Goal: Understand process/instructions: Learn about a topic

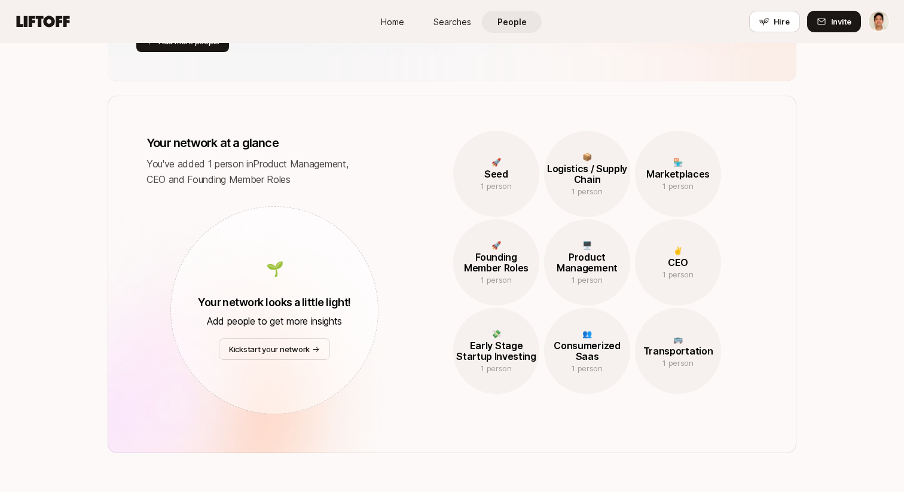
scroll to position [536, 0]
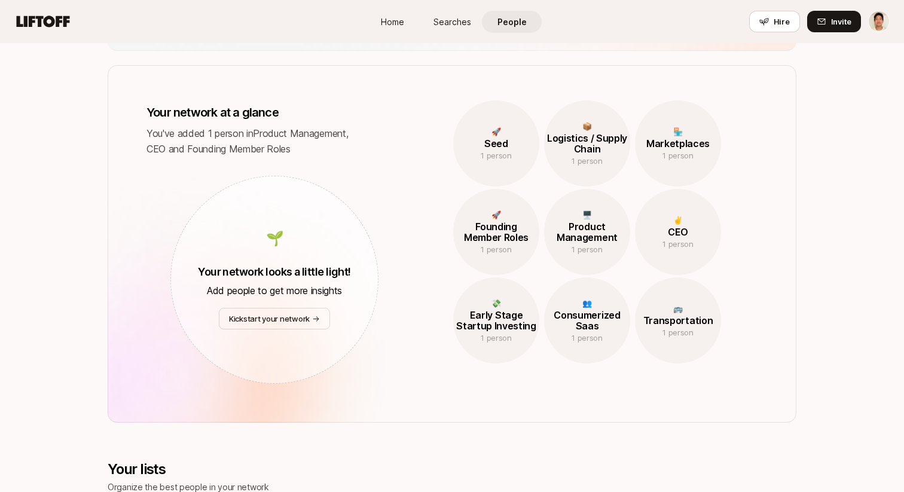
scroll to position [505, 0]
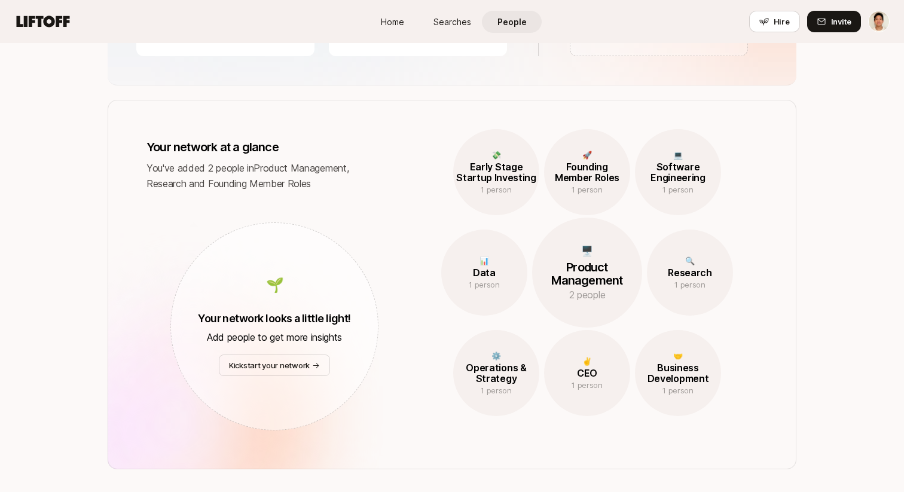
scroll to position [490, 0]
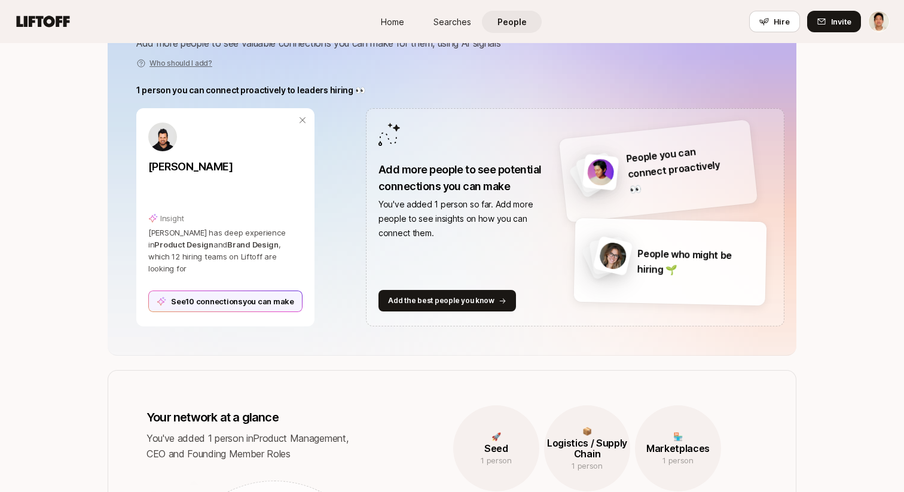
scroll to position [195, 0]
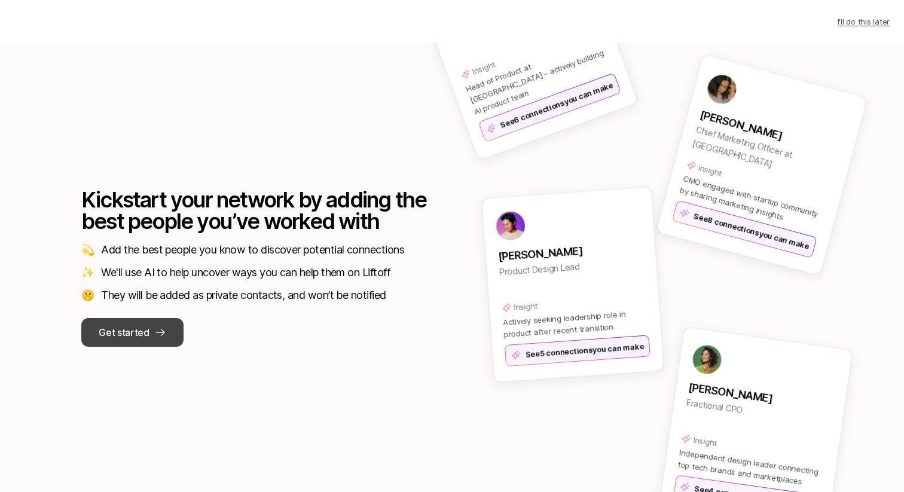
click at [119, 338] on p "Get started" at bounding box center [124, 333] width 50 height 16
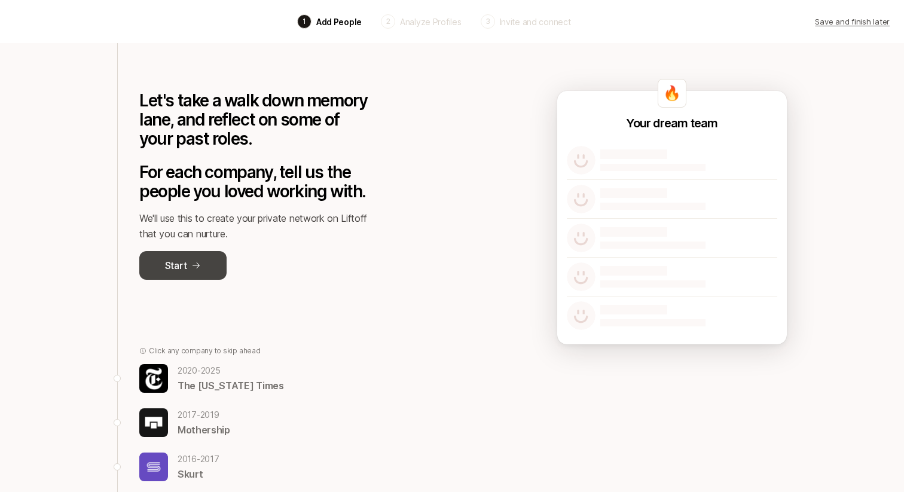
click at [208, 261] on button "Start" at bounding box center [182, 265] width 87 height 29
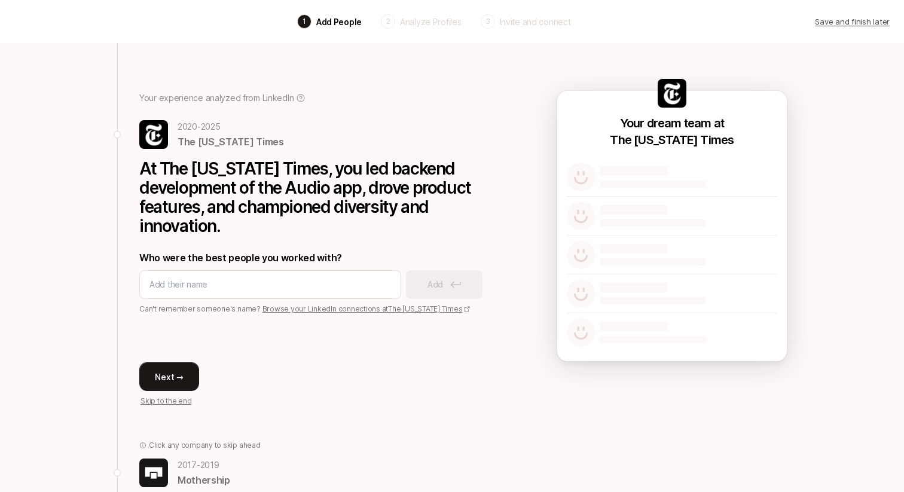
click at [170, 370] on button "Next →" at bounding box center [169, 376] width 60 height 29
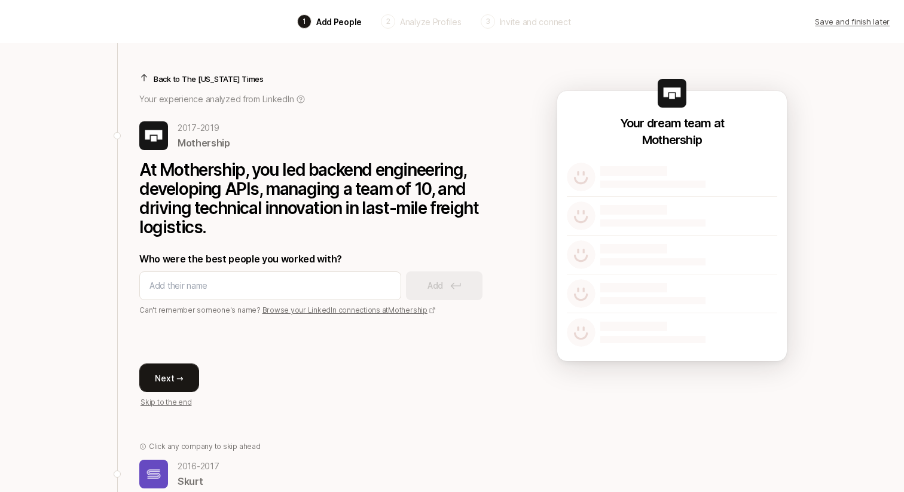
click at [160, 379] on button "Next →" at bounding box center [169, 377] width 60 height 29
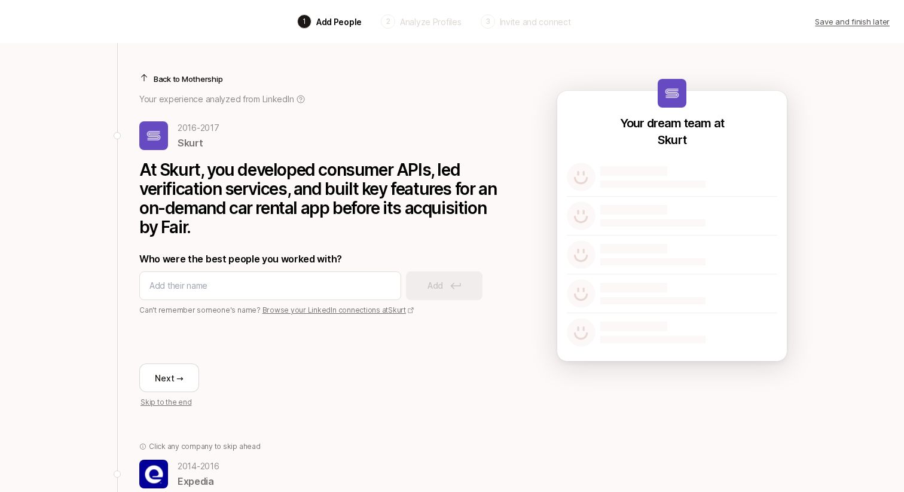
click at [230, 71] on div "Back to Mothership Your experience analyzed from LinkedIn 2016 - 2017 Skurt At …" at bounding box center [318, 225] width 359 height 365
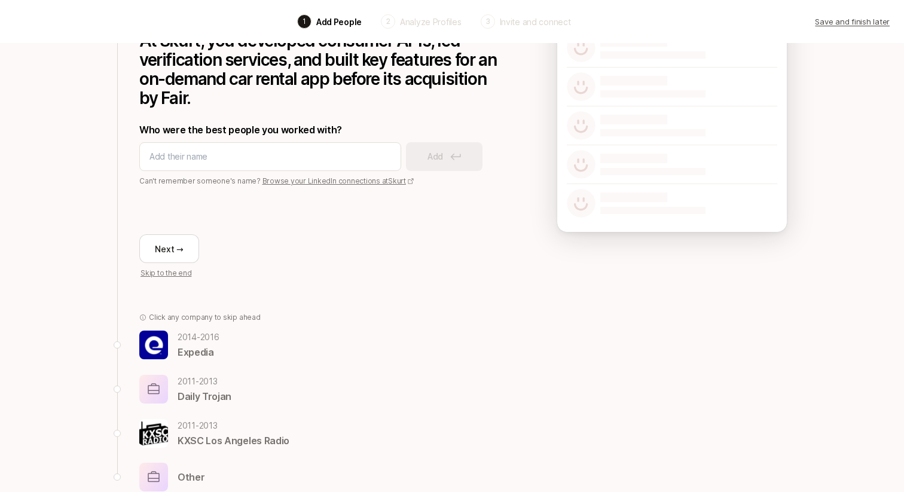
scroll to position [152, 0]
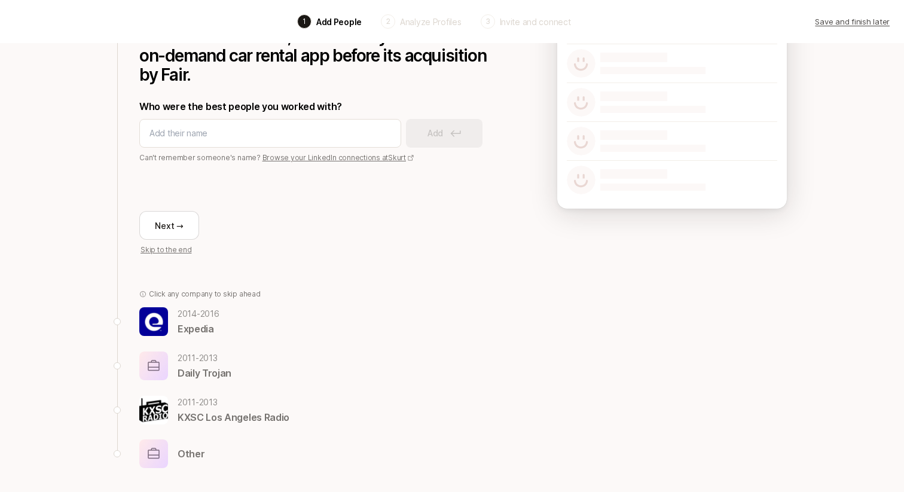
click at [162, 372] on img at bounding box center [153, 366] width 29 height 29
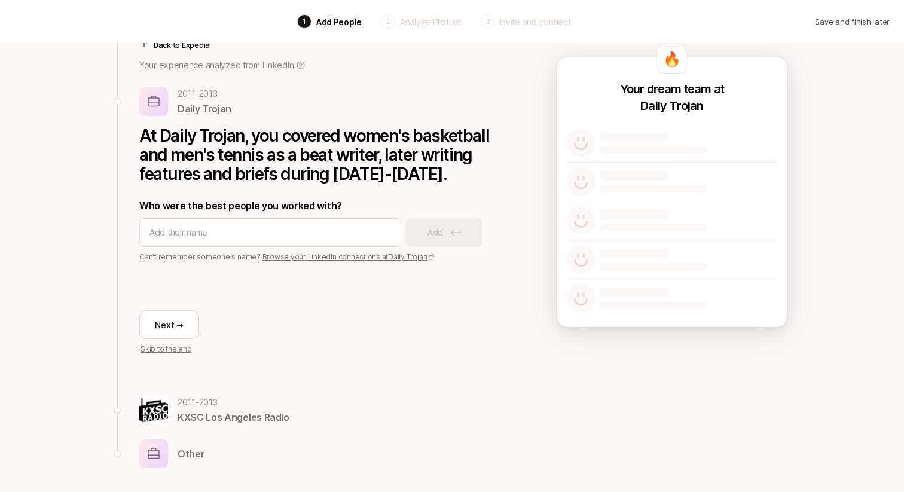
scroll to position [0, 0]
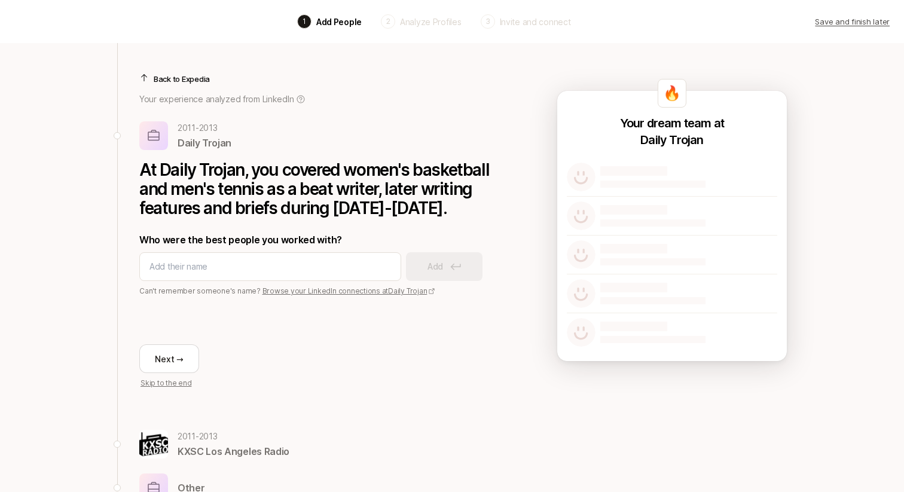
click at [160, 78] on p "Back to Expedia" at bounding box center [182, 79] width 56 height 12
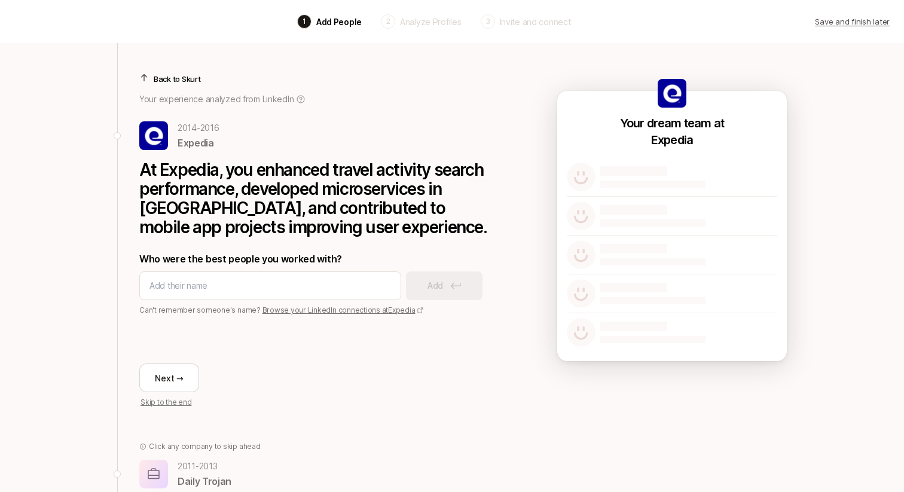
click at [179, 79] on p "Back to Skurt" at bounding box center [177, 79] width 47 height 12
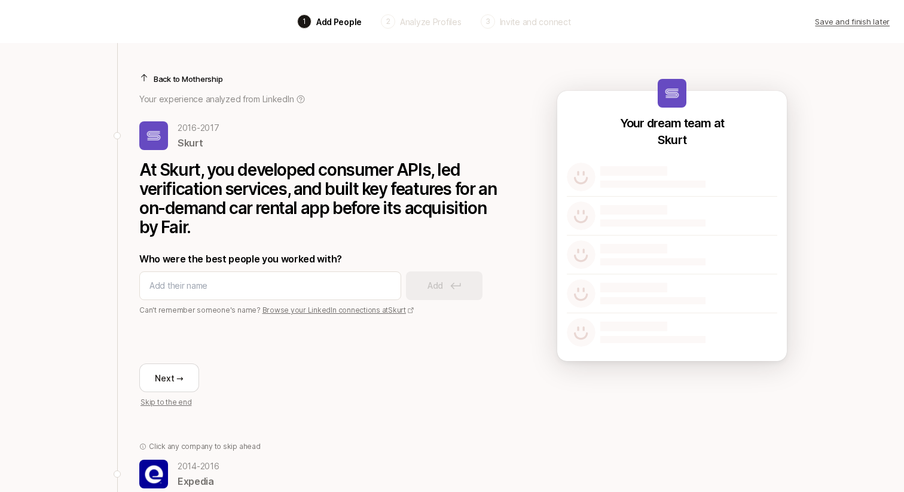
click at [179, 79] on p "Back to Mothership" at bounding box center [188, 79] width 69 height 12
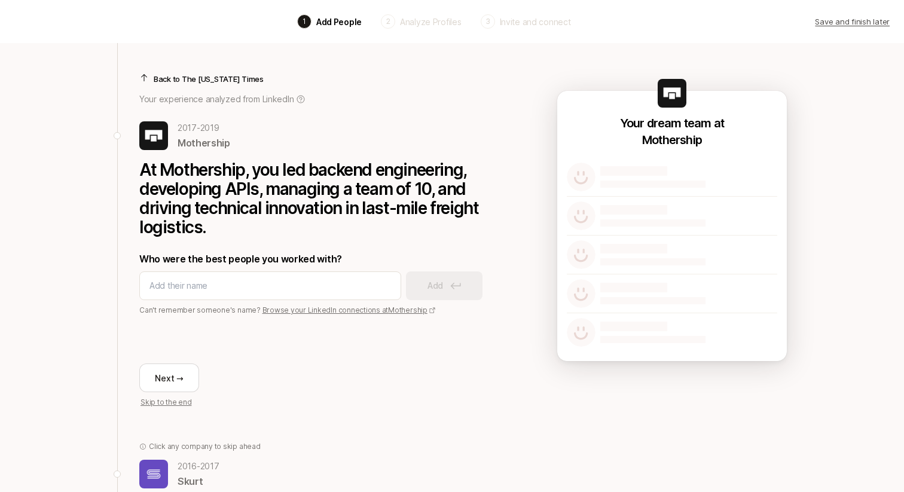
click at [170, 76] on p "Back to The New York Times" at bounding box center [209, 79] width 110 height 12
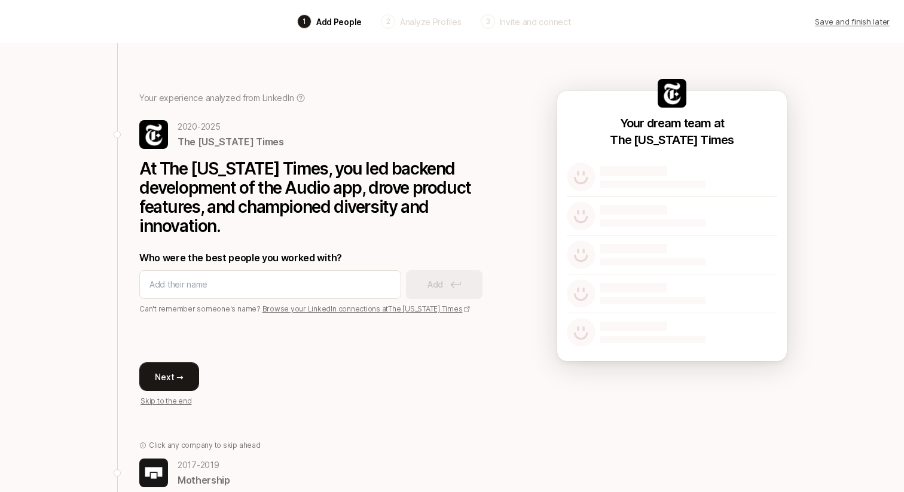
click at [164, 369] on button "Next →" at bounding box center [169, 376] width 60 height 29
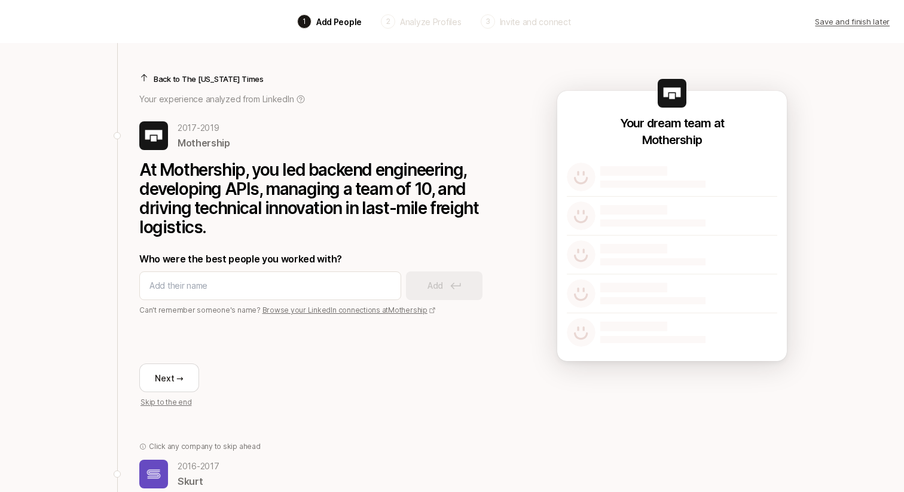
click at [98, 136] on div "Back 1 Add People 2 Analyze Profiles 3 Invite and connect Save and finish later…" at bounding box center [452, 344] width 904 height 689
click at [155, 75] on p "Back to The New York Times" at bounding box center [209, 79] width 110 height 12
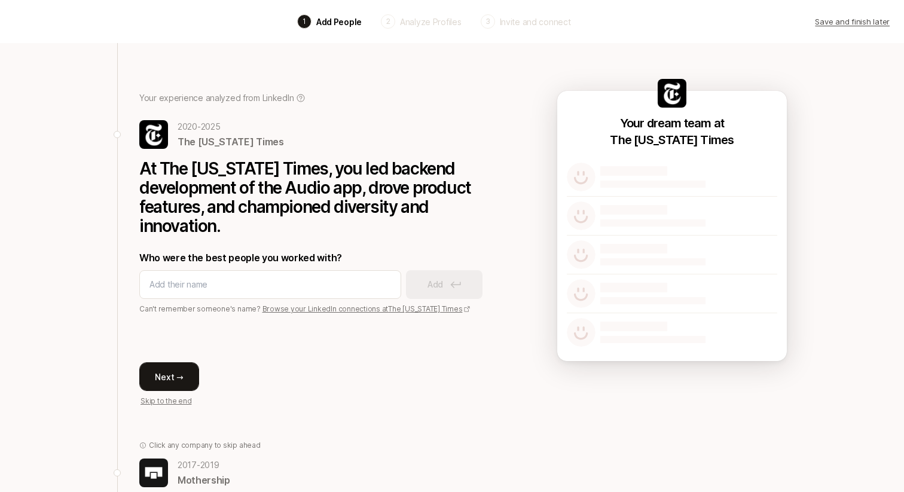
click at [166, 374] on button "Next →" at bounding box center [169, 376] width 60 height 29
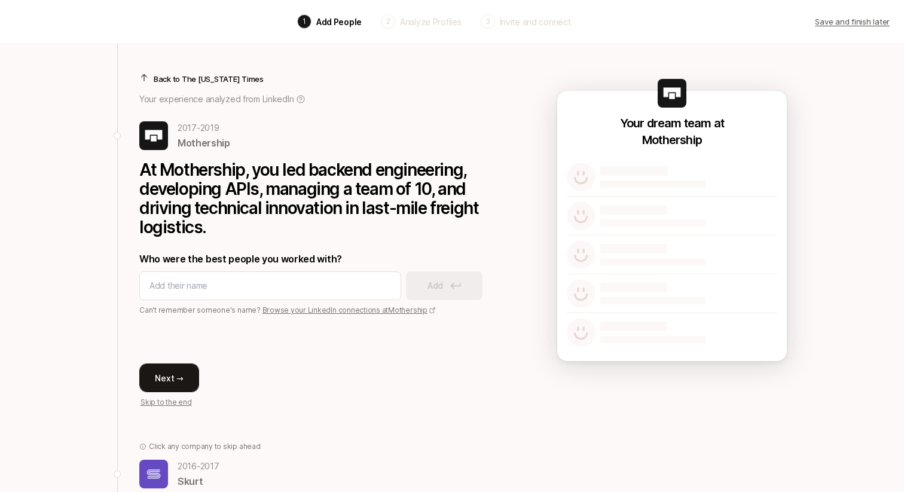
click at [168, 375] on button "Next →" at bounding box center [169, 377] width 60 height 29
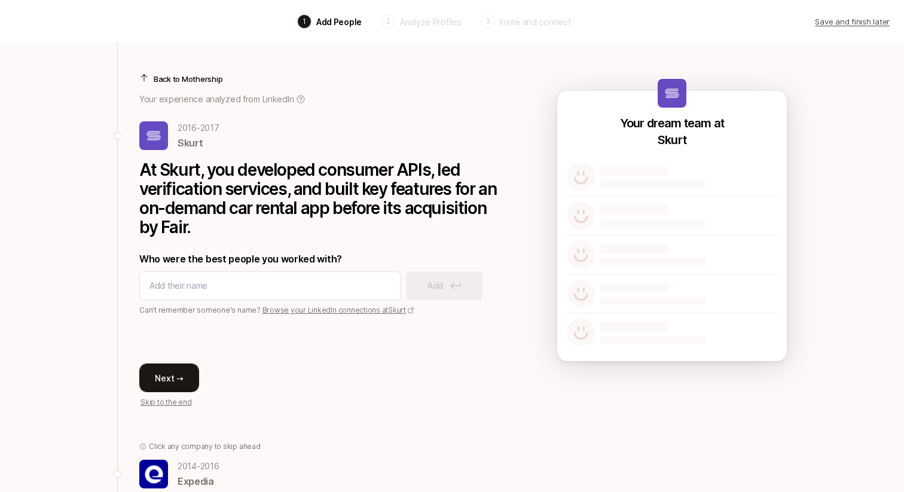
click at [175, 369] on button "Next →" at bounding box center [169, 377] width 60 height 29
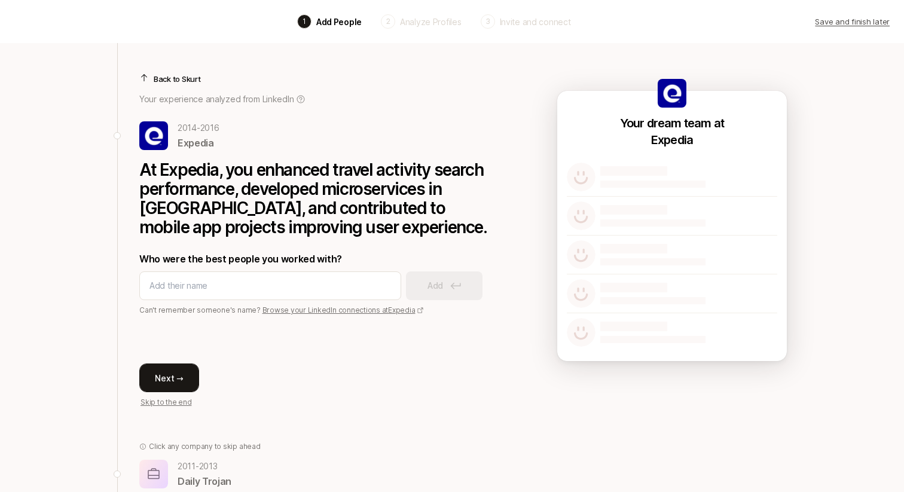
click at [166, 376] on button "Next →" at bounding box center [169, 377] width 60 height 29
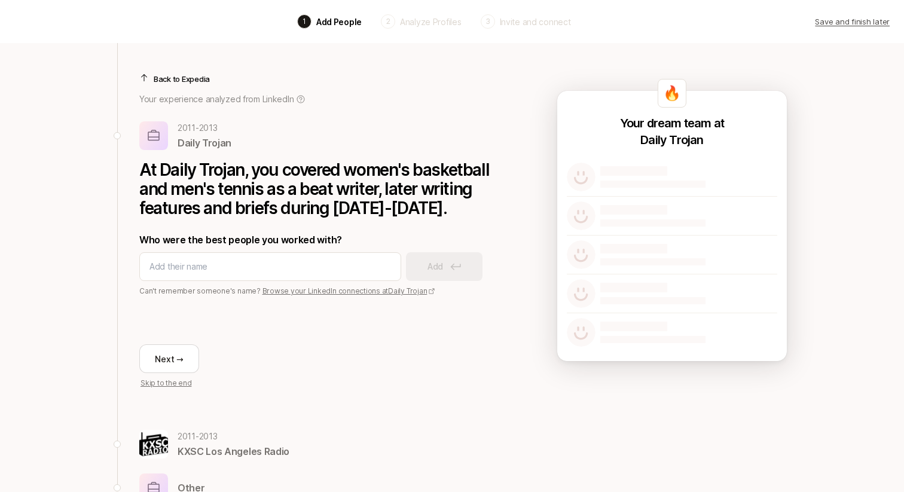
click at [181, 74] on p "Back to Expedia" at bounding box center [182, 79] width 56 height 12
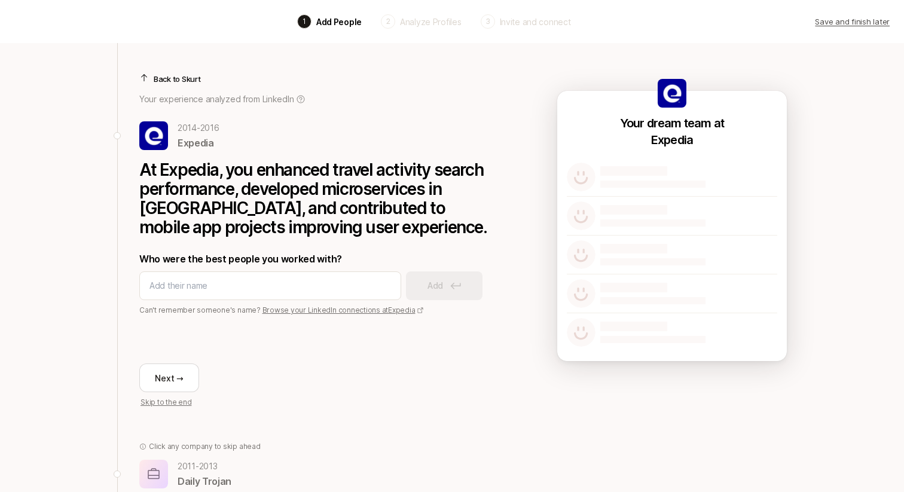
click at [181, 79] on p "Back to Skurt" at bounding box center [177, 79] width 47 height 12
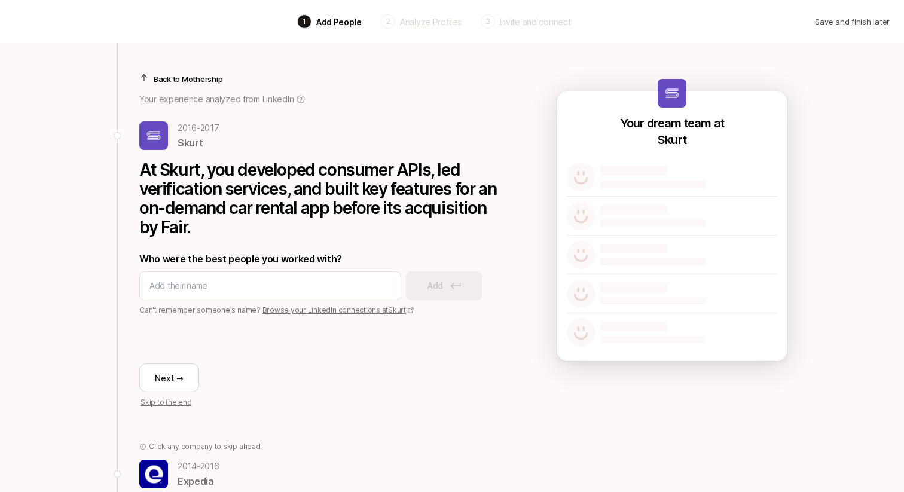
click at [176, 84] on p "Back to Mothership" at bounding box center [188, 79] width 69 height 12
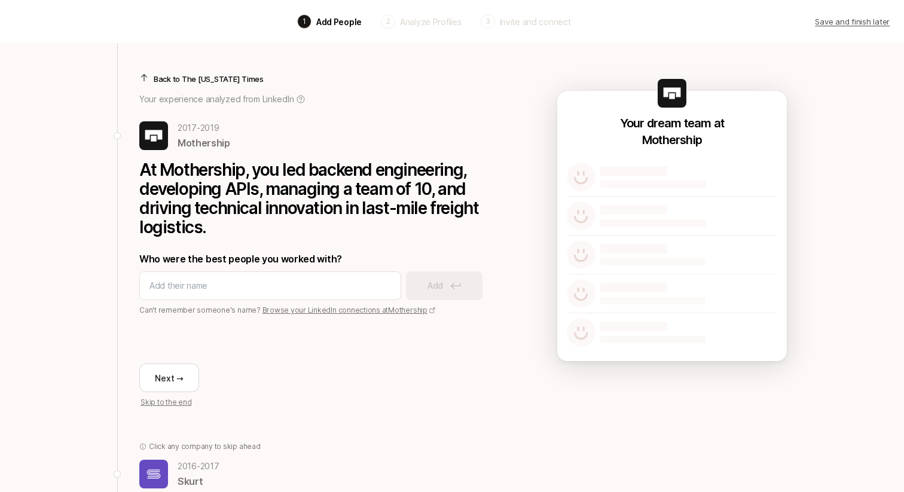
click at [177, 78] on p "Back to The New York Times" at bounding box center [209, 79] width 110 height 12
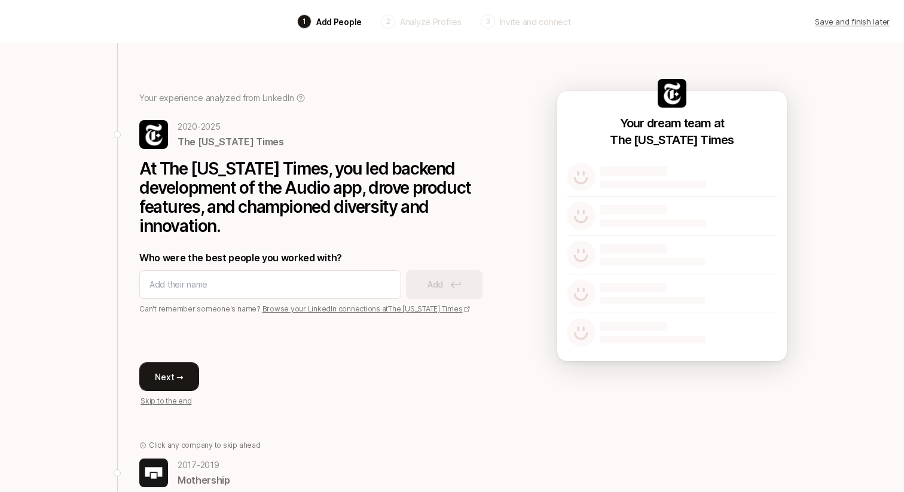
click at [173, 367] on button "Next →" at bounding box center [169, 376] width 60 height 29
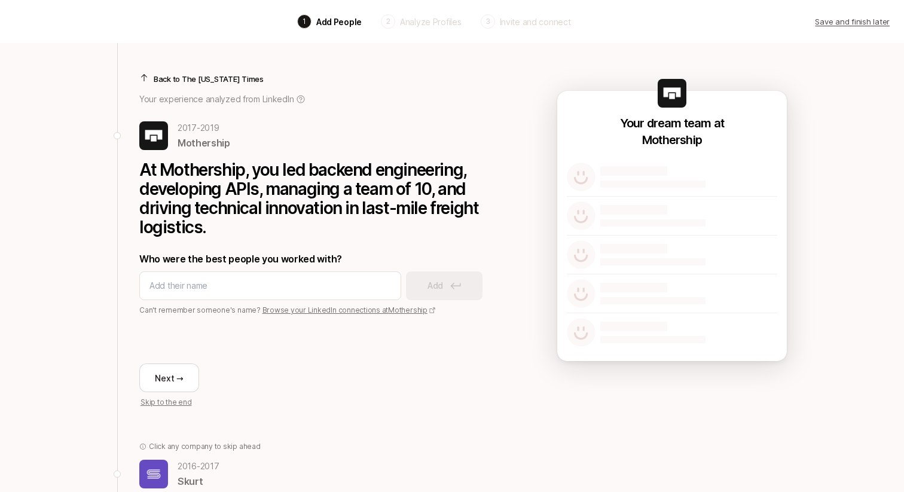
click at [488, 95] on div "Your experience analyzed from LinkedIn" at bounding box center [318, 99] width 359 height 14
click at [429, 26] on p "Analyze Profiles" at bounding box center [431, 22] width 62 height 13
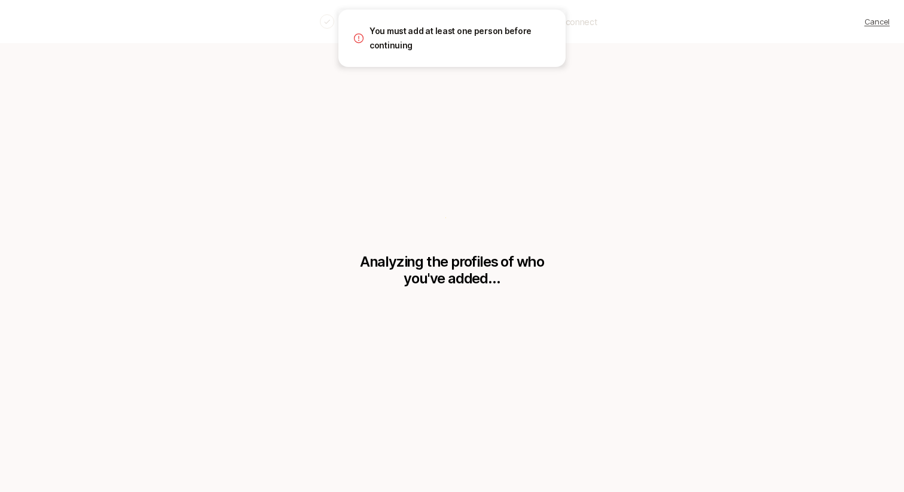
click at [319, 26] on div "Add People 2 Analyze Profiles 3 Invite and connect" at bounding box center [459, 21] width 812 height 14
click at [338, 17] on div "You must add at least one person before continuing" at bounding box center [451, 38] width 227 height 57
click at [324, 19] on div at bounding box center [327, 21] width 14 height 14
